Goal: Task Accomplishment & Management: Manage account settings

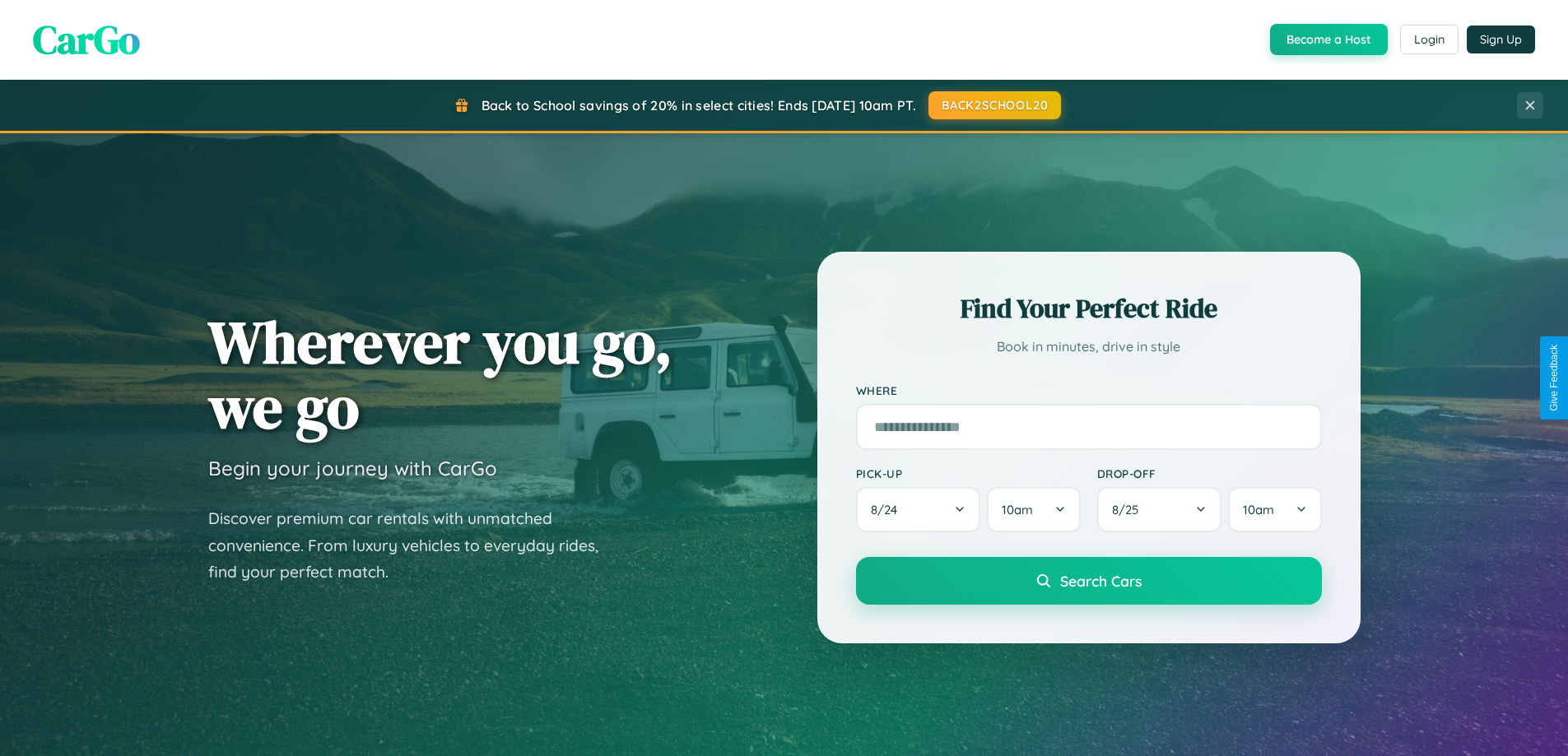
scroll to position [1132, 0]
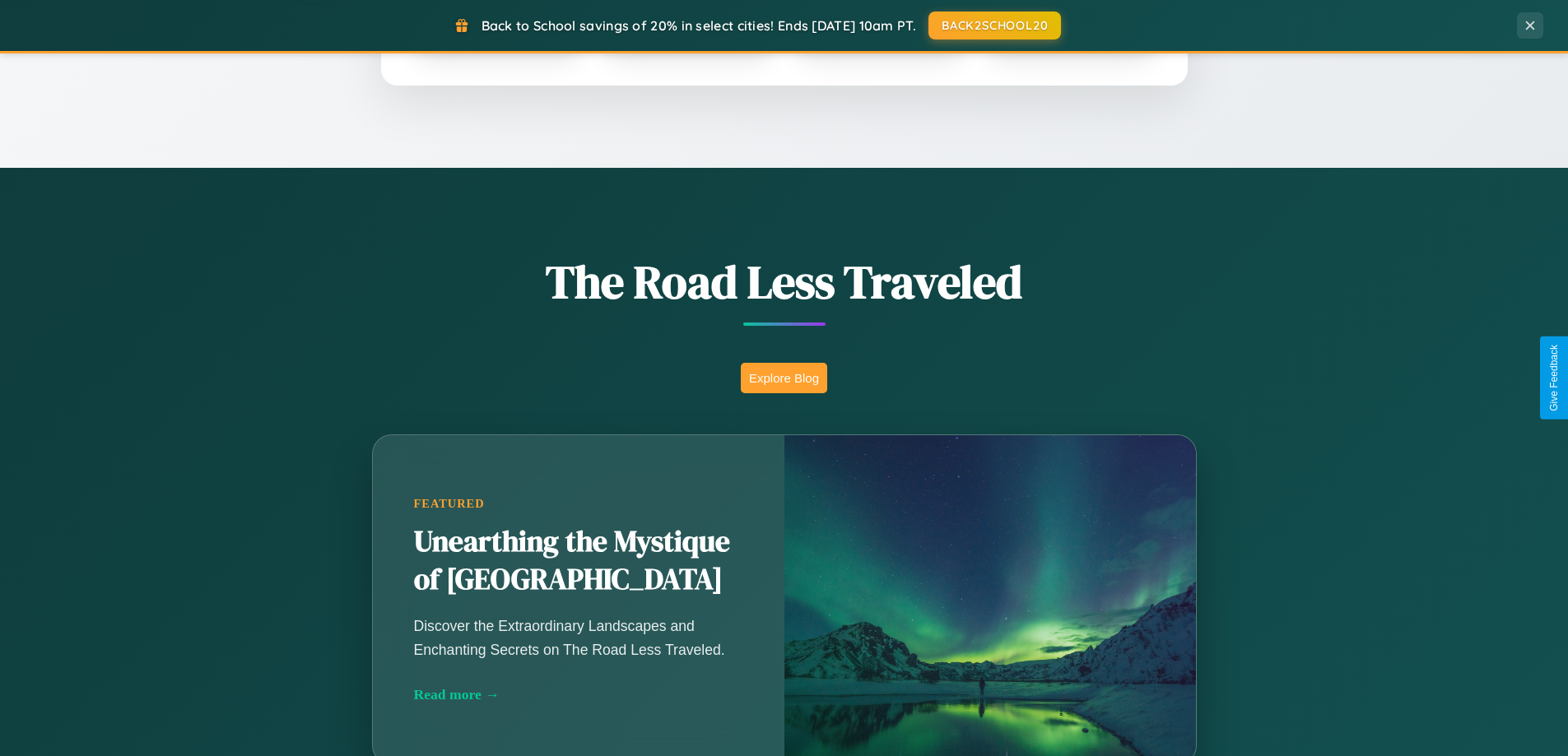
click at [783, 378] on button "Explore Blog" at bounding box center [784, 378] width 86 height 31
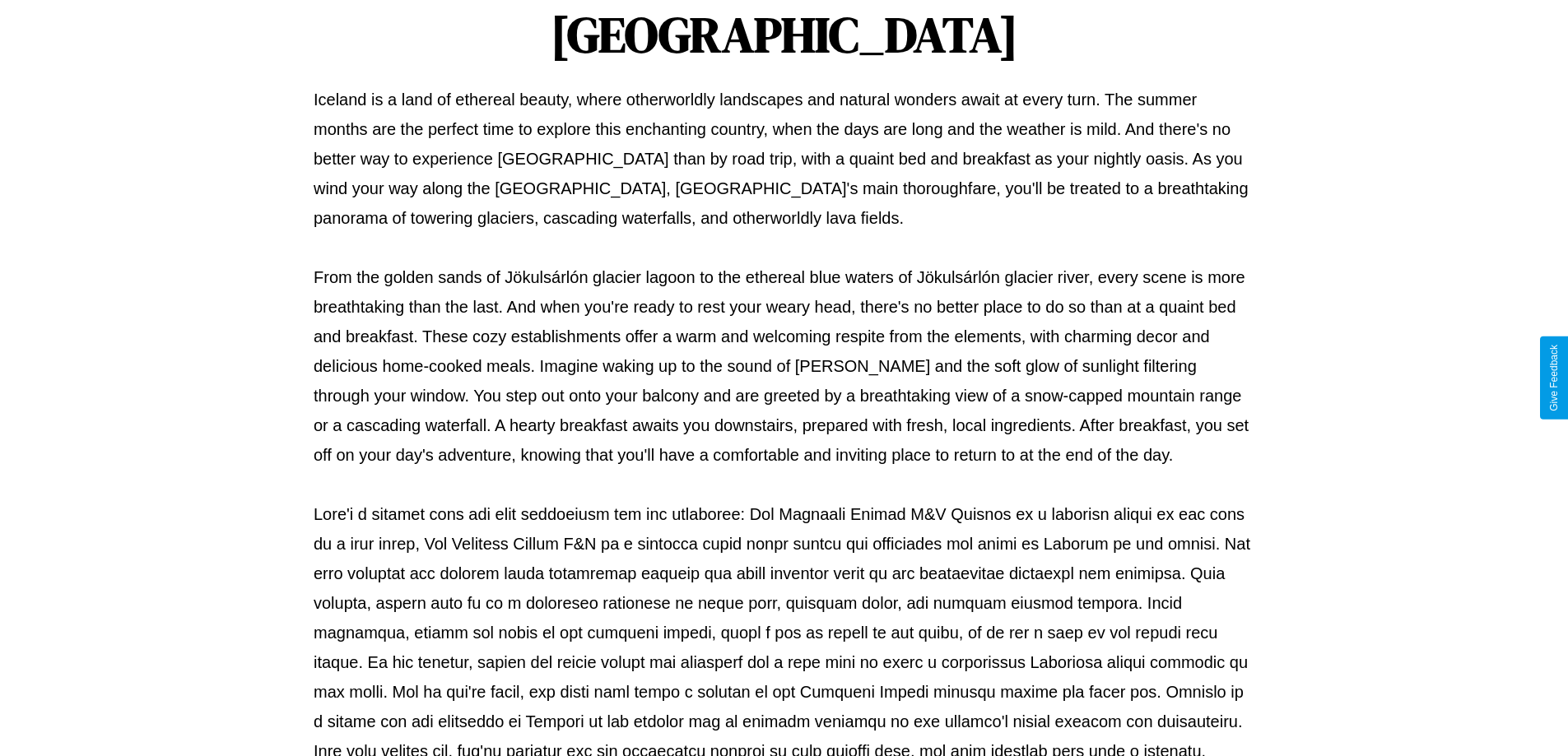
scroll to position [533, 0]
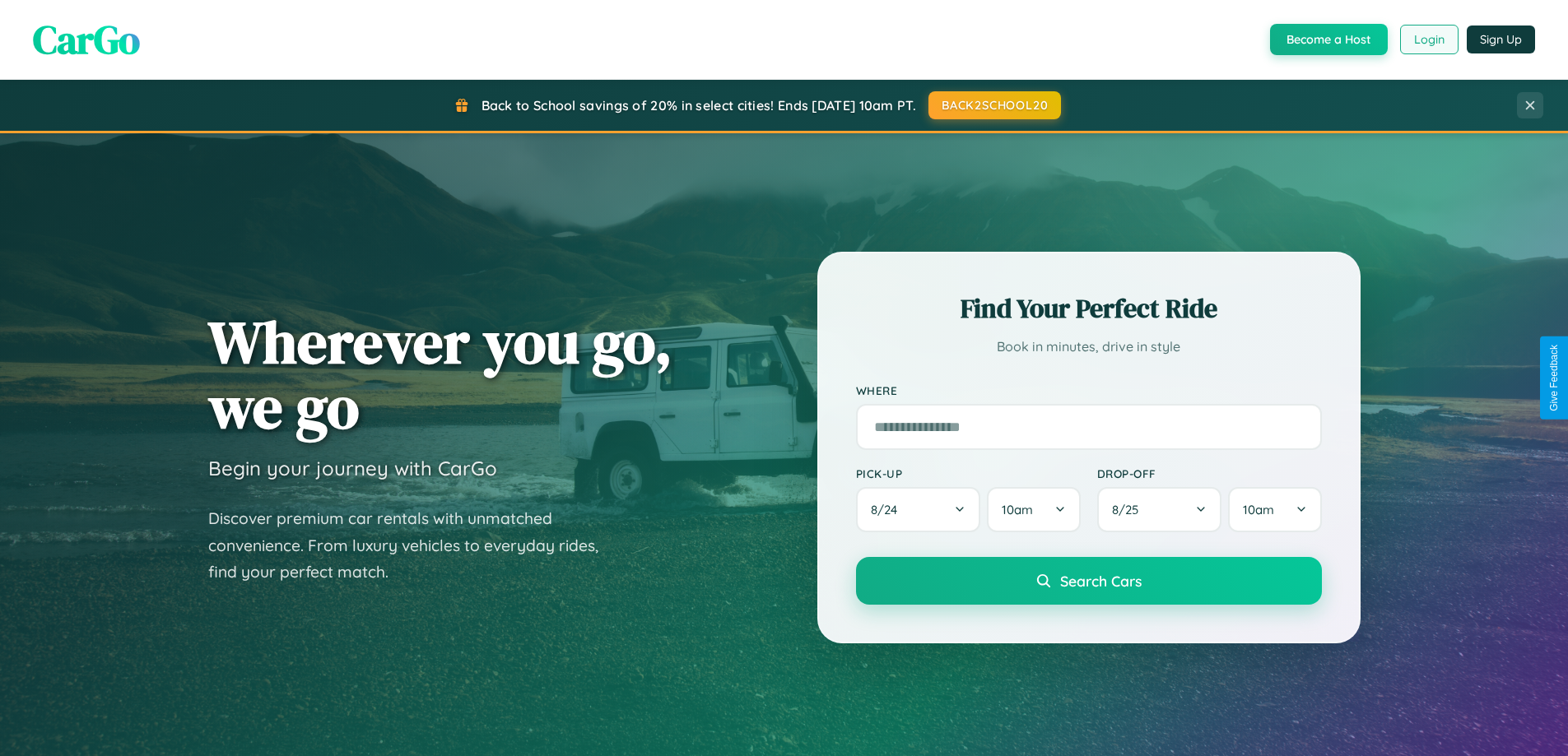
click at [1428, 39] on button "Login" at bounding box center [1429, 39] width 58 height 30
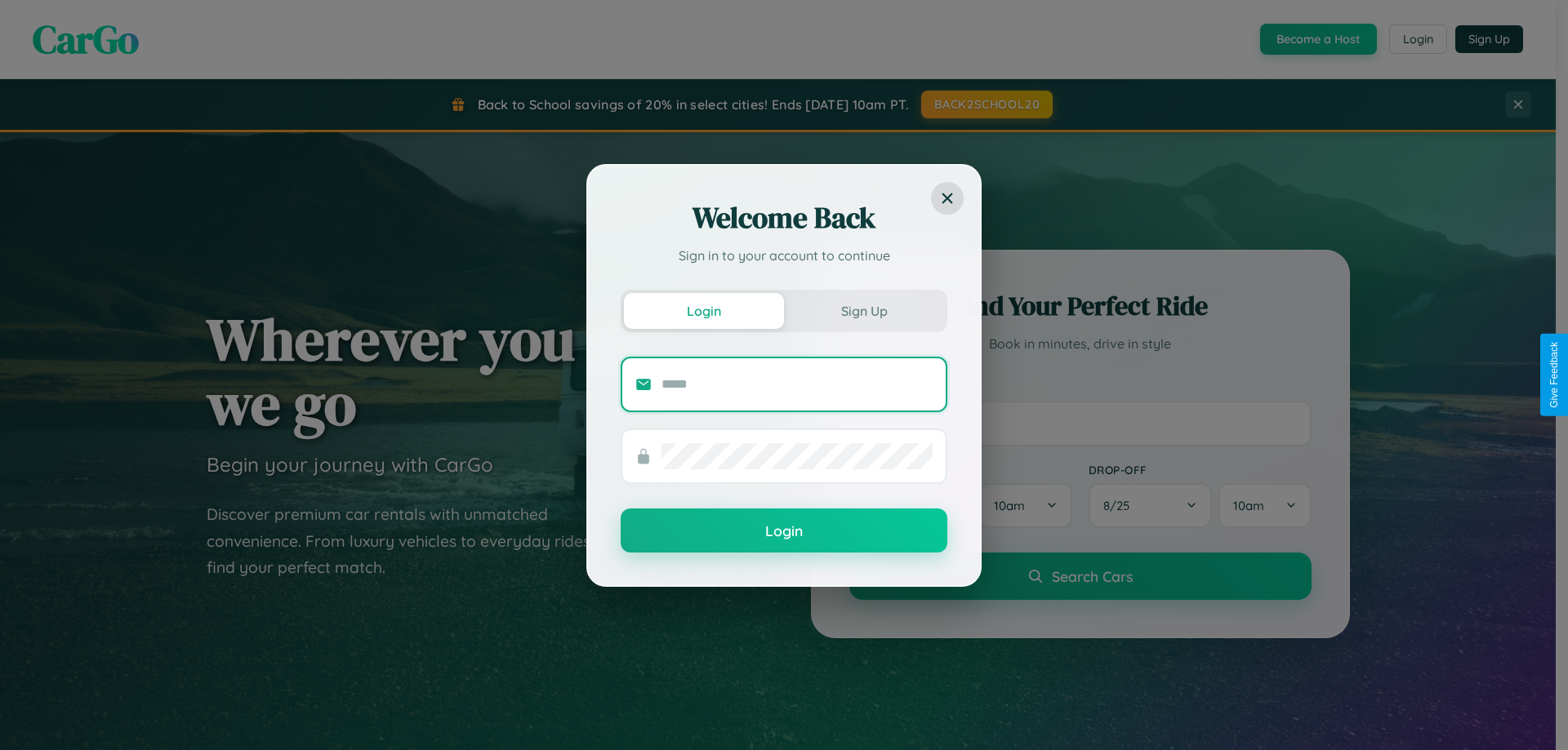
click at [797, 384] on input "text" at bounding box center [796, 384] width 271 height 26
type input "**********"
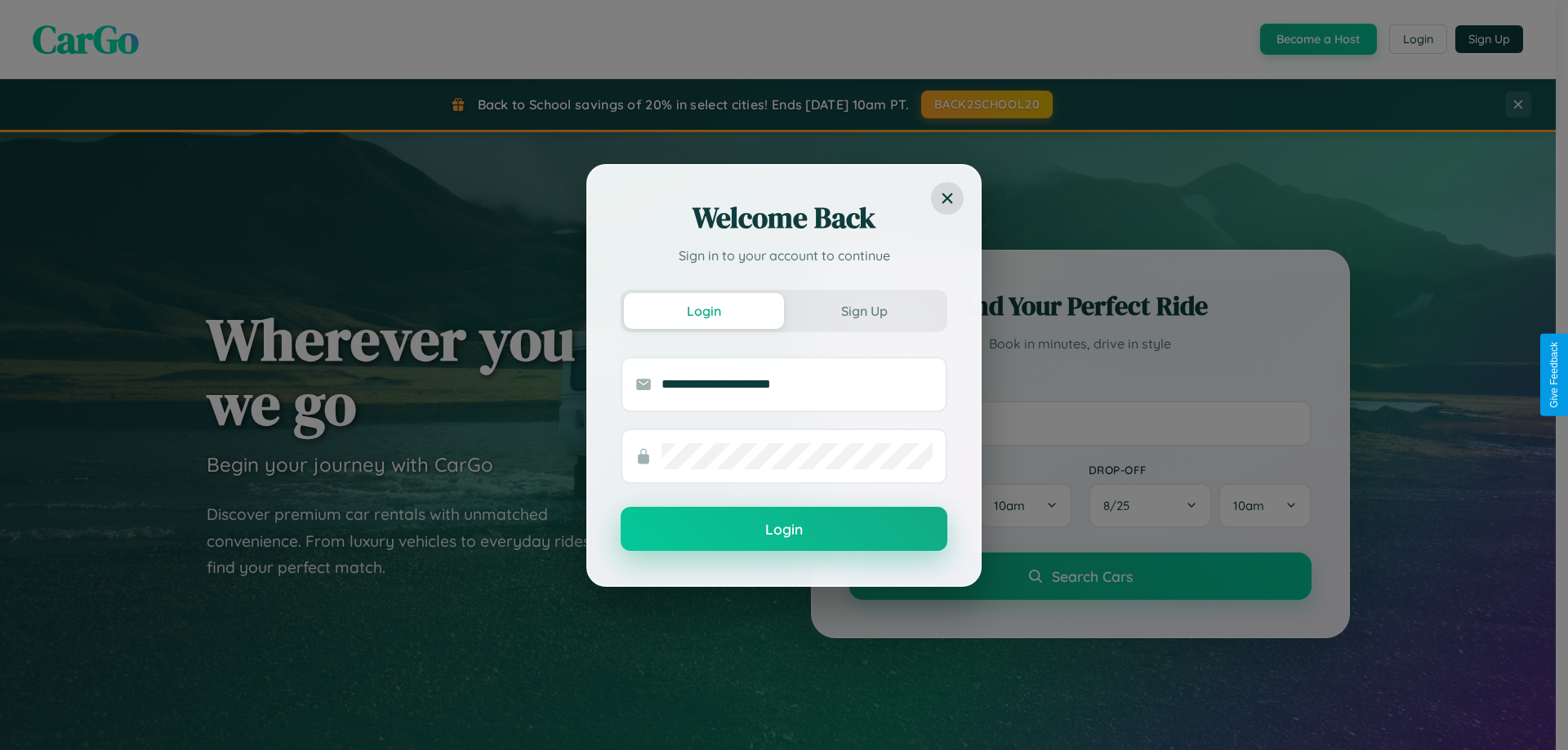
click at [784, 529] on button "Login" at bounding box center [784, 529] width 326 height 44
